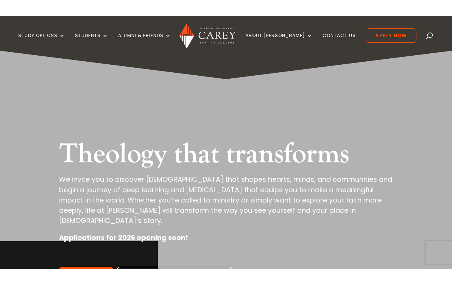
scroll to position [9, 0]
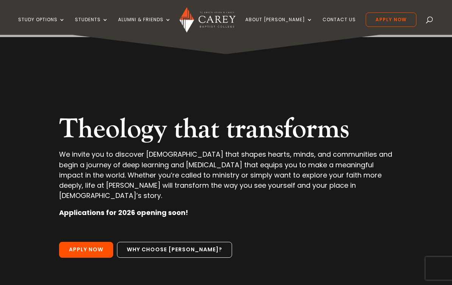
click at [38, 12] on div "Study Options Certificate in Christian Leadership (Micro-credential) NZ Certifi…" at bounding box center [225, 17] width 429 height 35
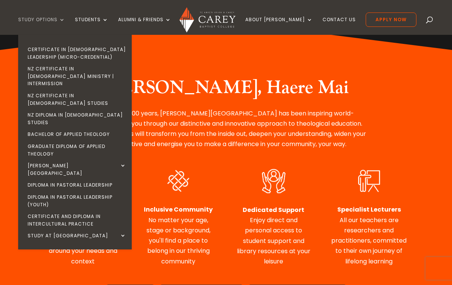
scroll to position [322, 0]
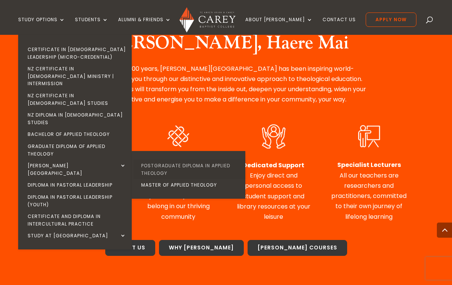
click at [234, 160] on link "Postgraduate Diploma in Applied Theology" at bounding box center [191, 169] width 114 height 19
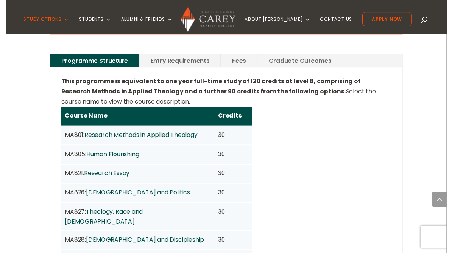
scroll to position [568, 0]
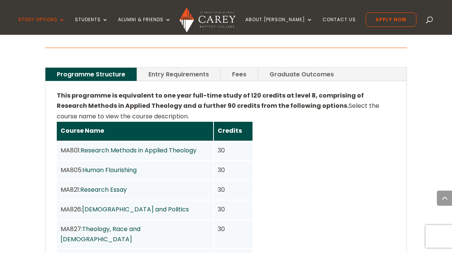
click at [196, 68] on link "Entry Requirements" at bounding box center [178, 74] width 83 height 13
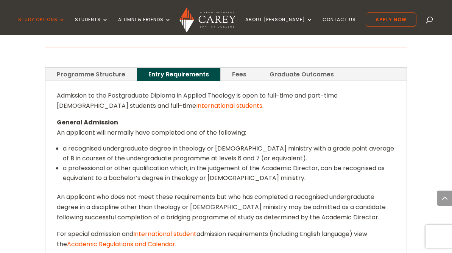
click at [241, 68] on link "Fees" at bounding box center [239, 74] width 37 height 13
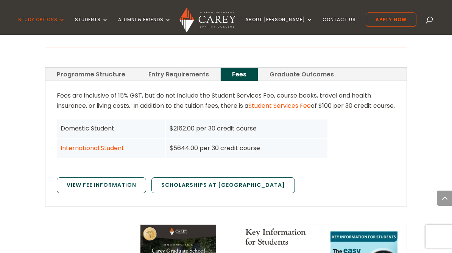
click at [311, 68] on link "Graduate Outcomes" at bounding box center [301, 74] width 87 height 13
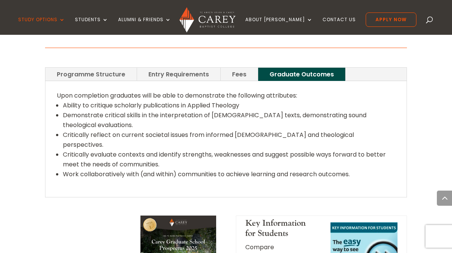
click at [128, 68] on link "Programme Structure" at bounding box center [90, 74] width 91 height 13
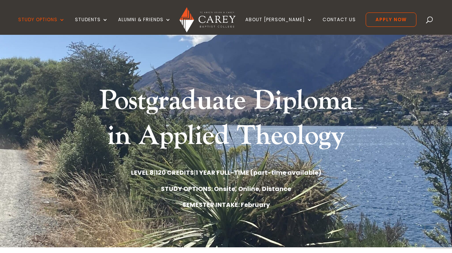
scroll to position [0, 0]
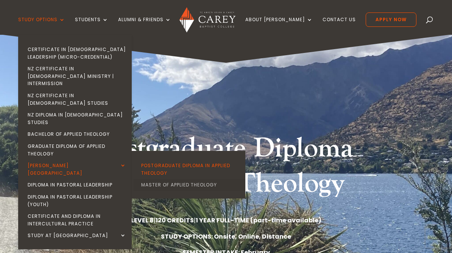
click at [183, 179] on link "Master of Applied Theology" at bounding box center [191, 185] width 114 height 12
click at [224, 179] on link "Master of Applied Theology" at bounding box center [191, 185] width 114 height 12
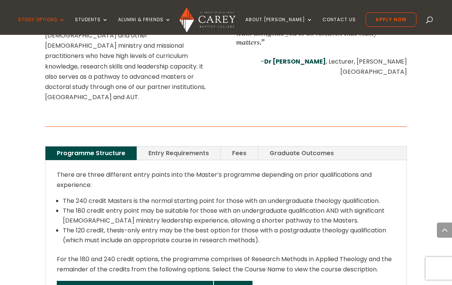
scroll to position [458, 0]
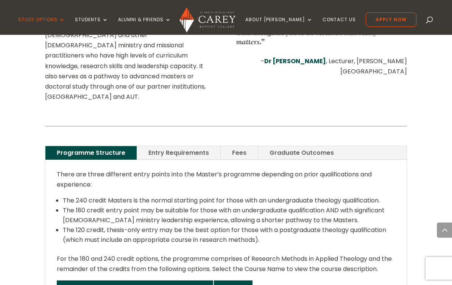
click at [188, 146] on link "Entry Requirements" at bounding box center [178, 152] width 83 height 13
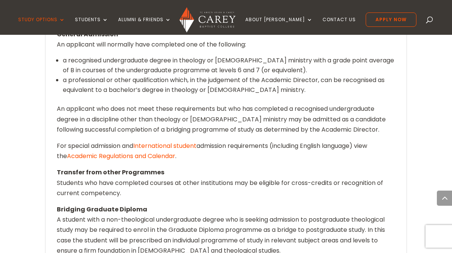
scroll to position [537, 0]
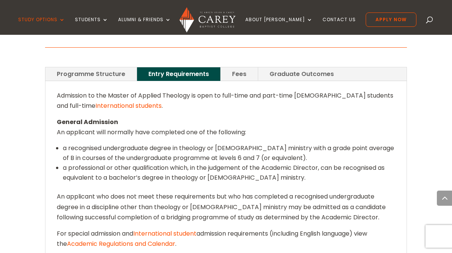
click at [242, 67] on link "Fees" at bounding box center [239, 73] width 37 height 13
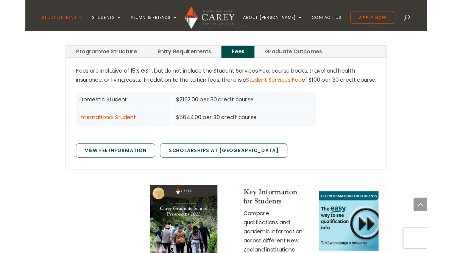
scroll to position [549, 0]
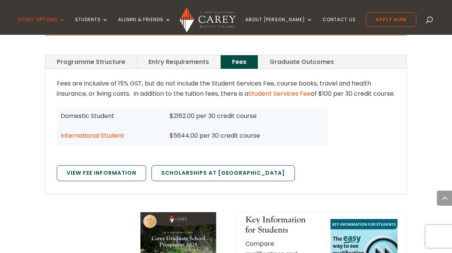
click at [323, 55] on link "Graduate Outcomes" at bounding box center [301, 61] width 87 height 13
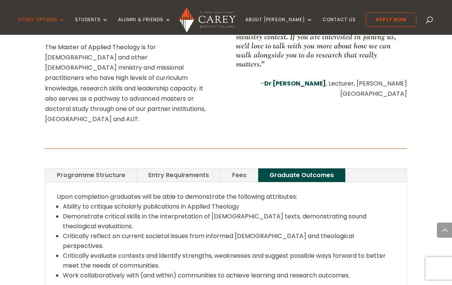
scroll to position [471, 0]
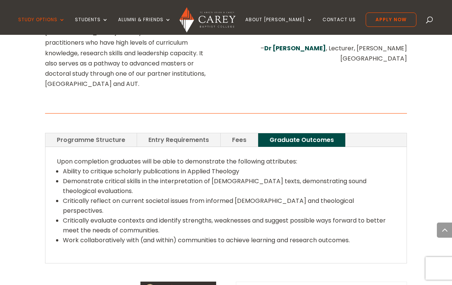
click at [71, 133] on link "Programme Structure" at bounding box center [90, 139] width 91 height 13
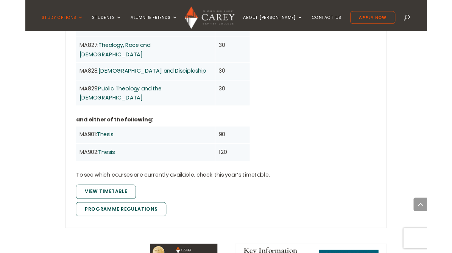
scroll to position [827, 0]
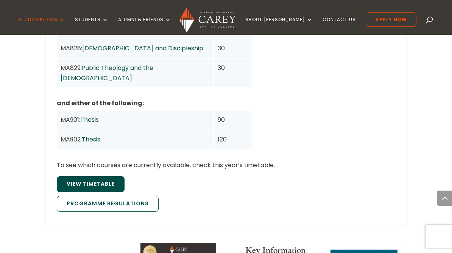
click at [69, 176] on link "View Timetable" at bounding box center [91, 184] width 68 height 16
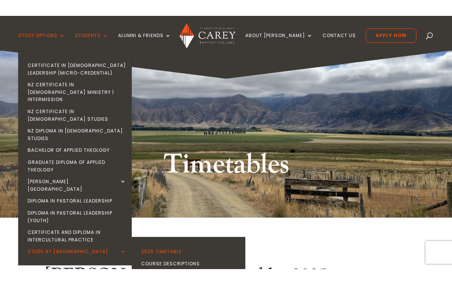
scroll to position [17, 0]
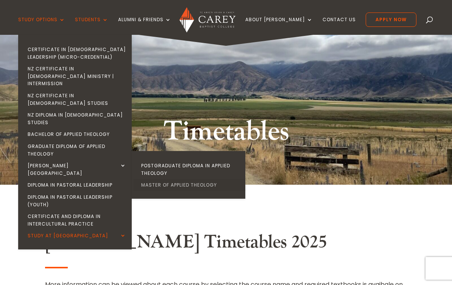
click at [165, 179] on link "Master of Applied Theology" at bounding box center [191, 185] width 114 height 12
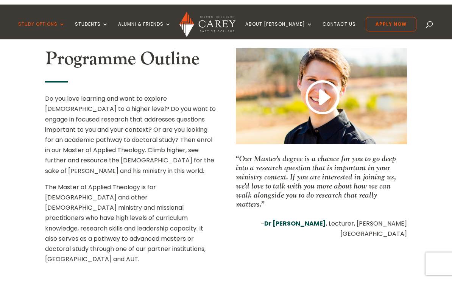
scroll to position [291, 0]
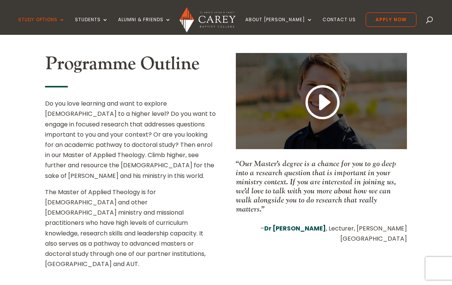
click at [315, 100] on link at bounding box center [321, 103] width 36 height 40
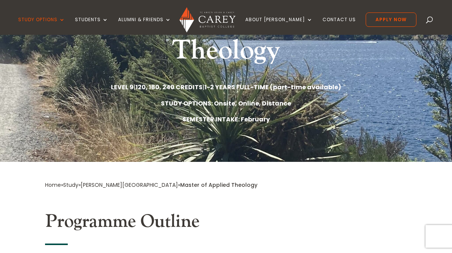
scroll to position [25, 0]
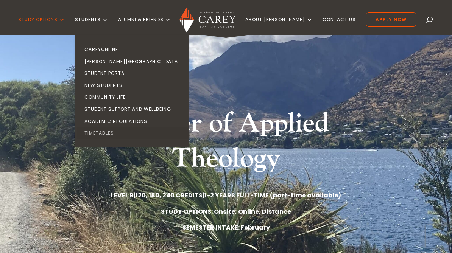
click at [116, 127] on link "Timetables" at bounding box center [134, 133] width 114 height 12
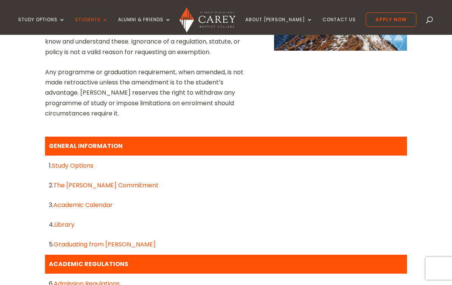
scroll to position [301, 0]
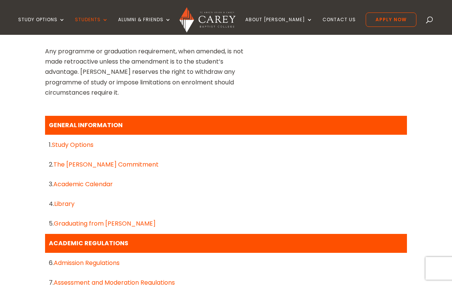
click at [63, 146] on link "Study Options" at bounding box center [73, 144] width 42 height 9
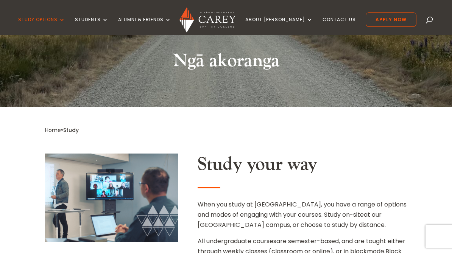
scroll to position [125, 0]
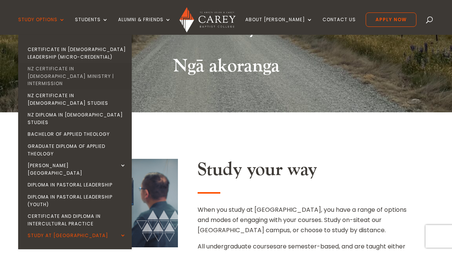
click at [48, 73] on link "NZ Certificate in [DEMOGRAPHIC_DATA] Ministry | Intermission" at bounding box center [77, 76] width 114 height 27
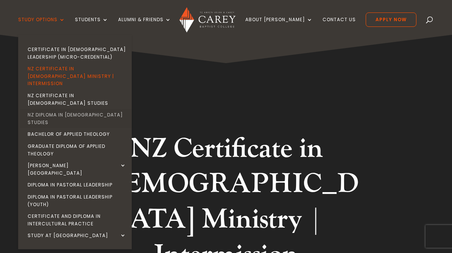
click at [56, 109] on link "NZ Diploma in [DEMOGRAPHIC_DATA] Studies" at bounding box center [77, 118] width 114 height 19
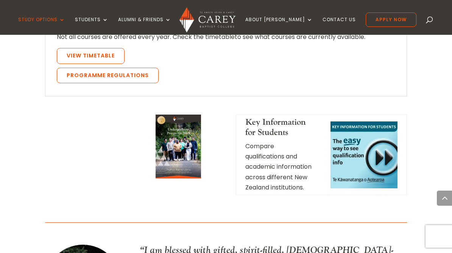
scroll to position [896, 0]
